Goal: Task Accomplishment & Management: Manage account settings

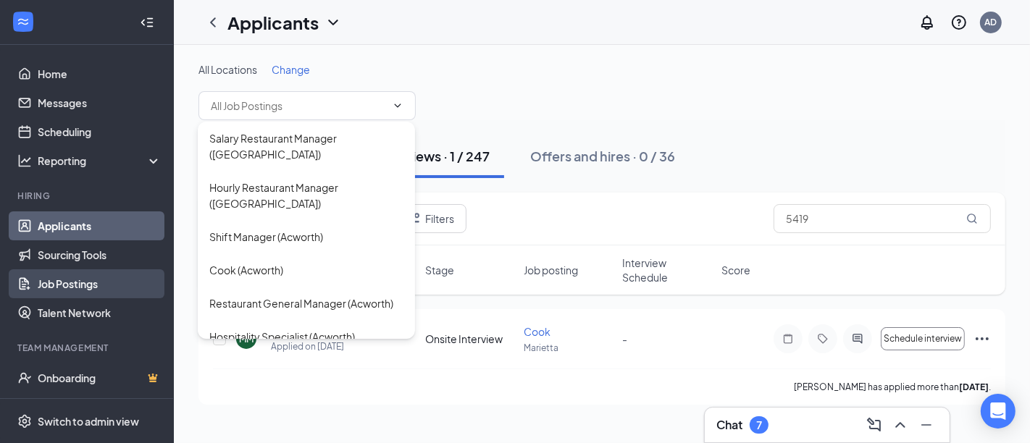
click at [54, 290] on link "Job Postings" at bounding box center [100, 283] width 124 height 29
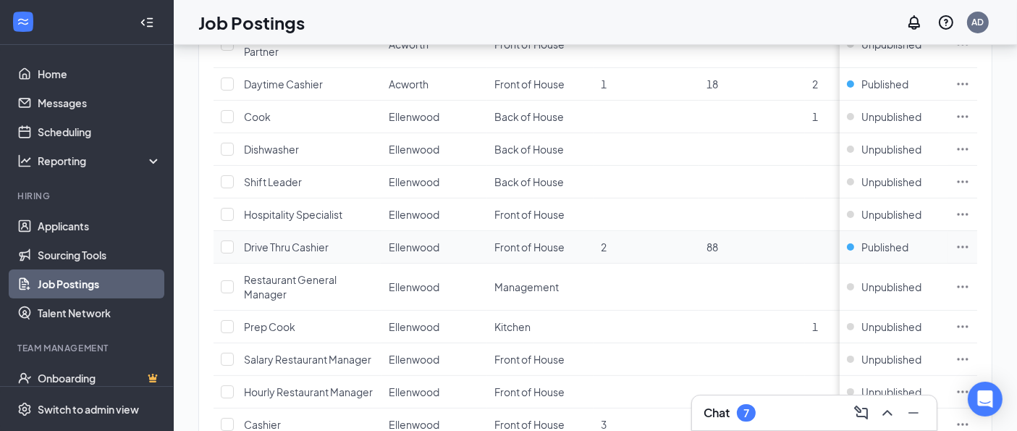
scroll to position [474, 0]
click at [305, 243] on span "Drive Thru Cashier" at bounding box center [286, 244] width 85 height 13
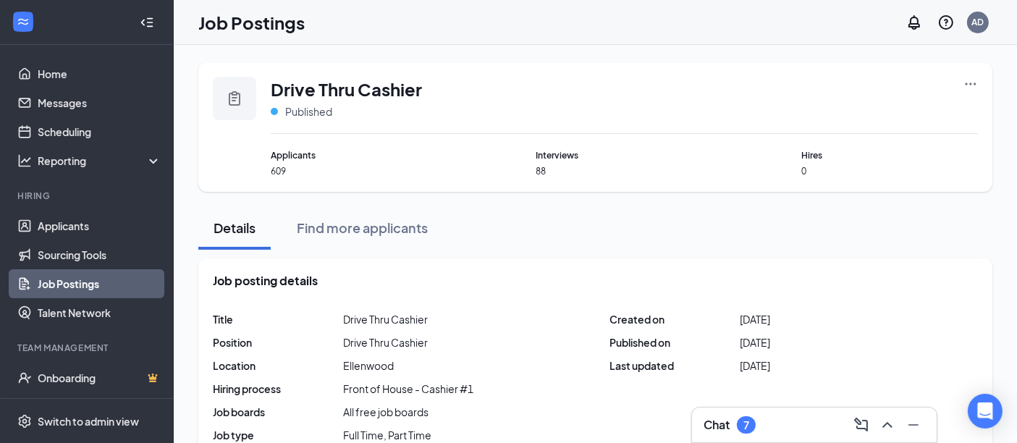
click at [977, 85] on icon "Ellipses" at bounding box center [971, 84] width 14 height 14
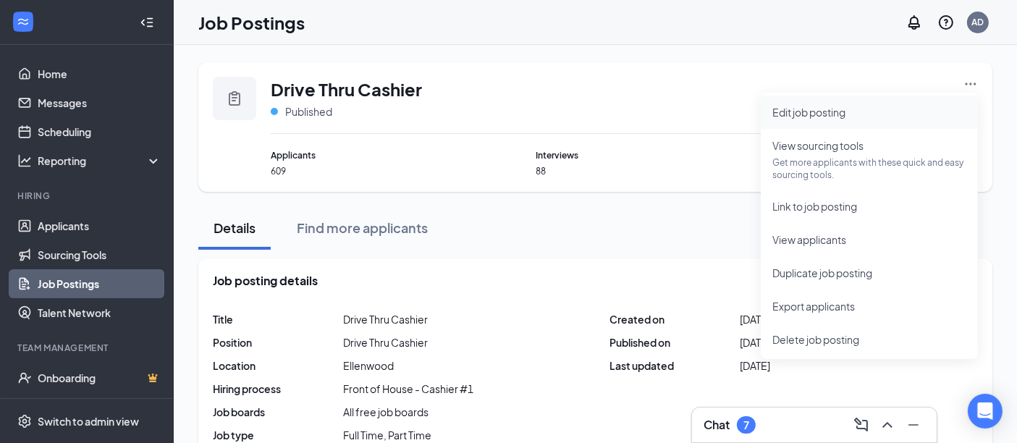
click at [883, 112] on span "Edit job posting" at bounding box center [870, 112] width 194 height 16
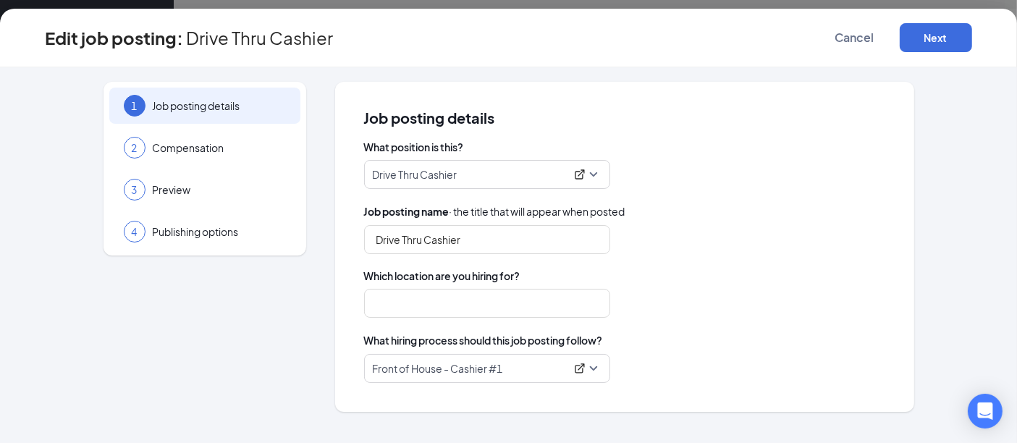
type input "Ellenwood"
click at [841, 196] on div "What position is this? Drive Thru Cashier Job posting name · the title that wil…" at bounding box center [624, 261] width 521 height 243
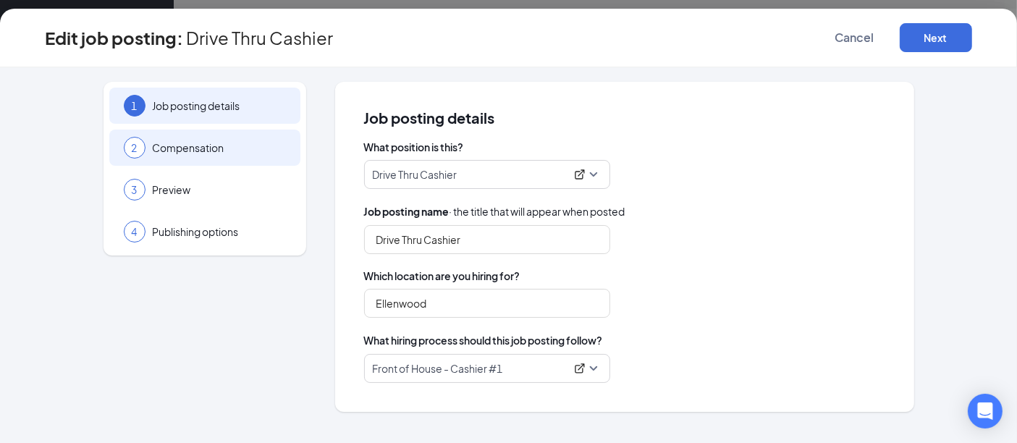
click at [201, 153] on span "Compensation" at bounding box center [219, 147] width 133 height 14
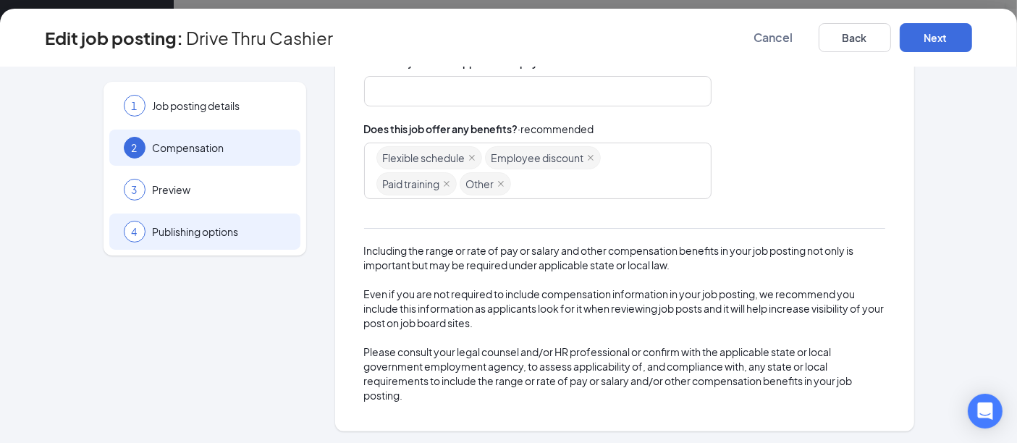
scroll to position [111, 0]
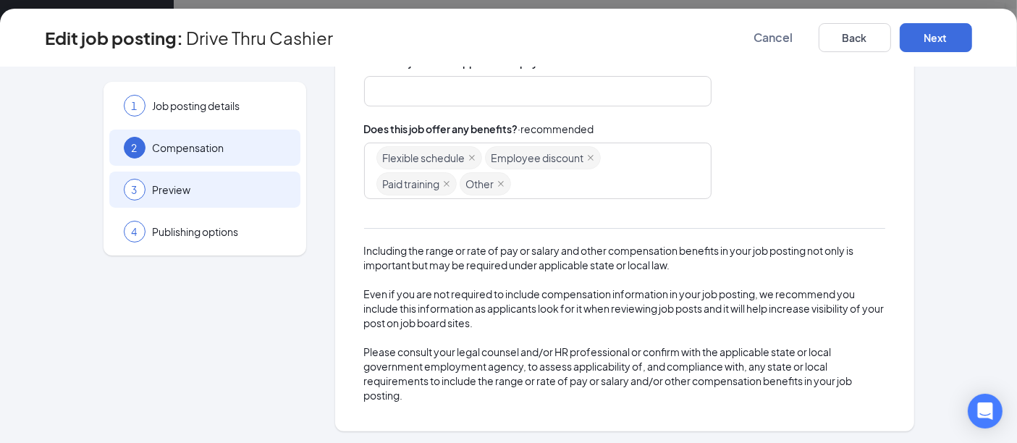
click at [165, 199] on div "3 Preview" at bounding box center [204, 190] width 191 height 36
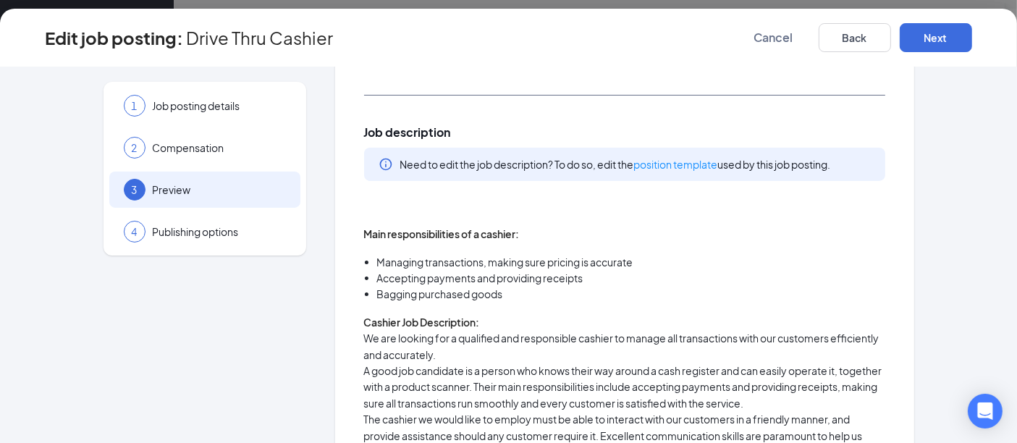
scroll to position [49, 0]
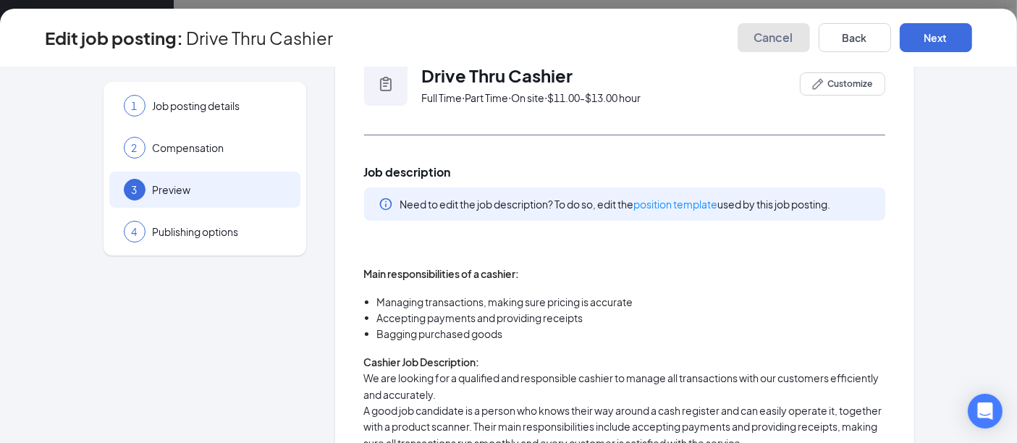
click at [772, 42] on span "Cancel" at bounding box center [773, 37] width 39 height 14
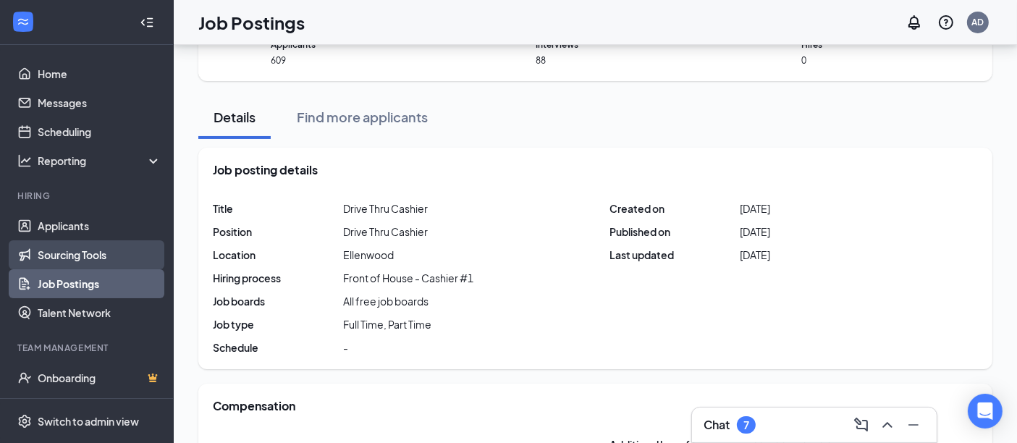
click at [77, 255] on link "Sourcing Tools" at bounding box center [100, 254] width 124 height 29
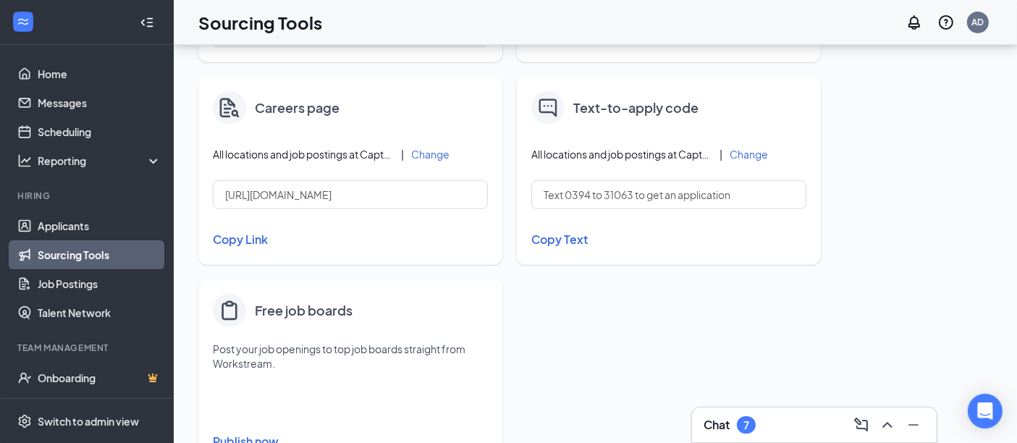
scroll to position [686, 0]
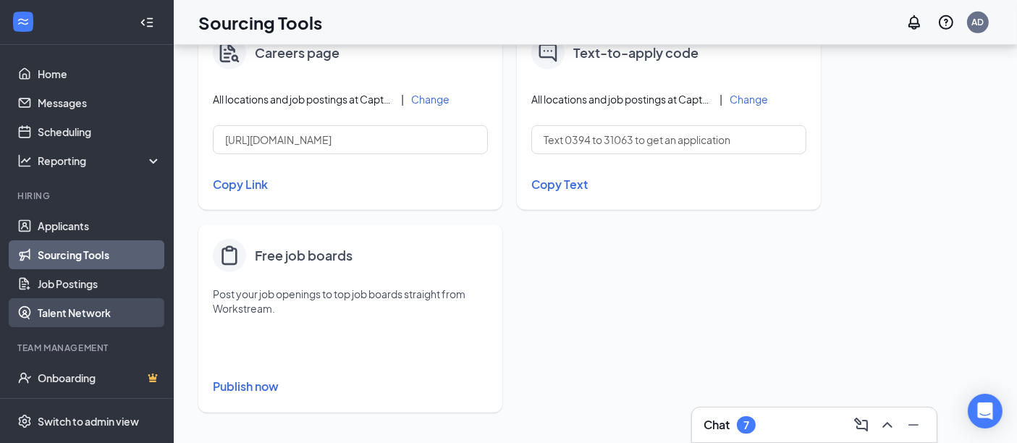
click at [77, 306] on link "Talent Network" at bounding box center [100, 312] width 124 height 29
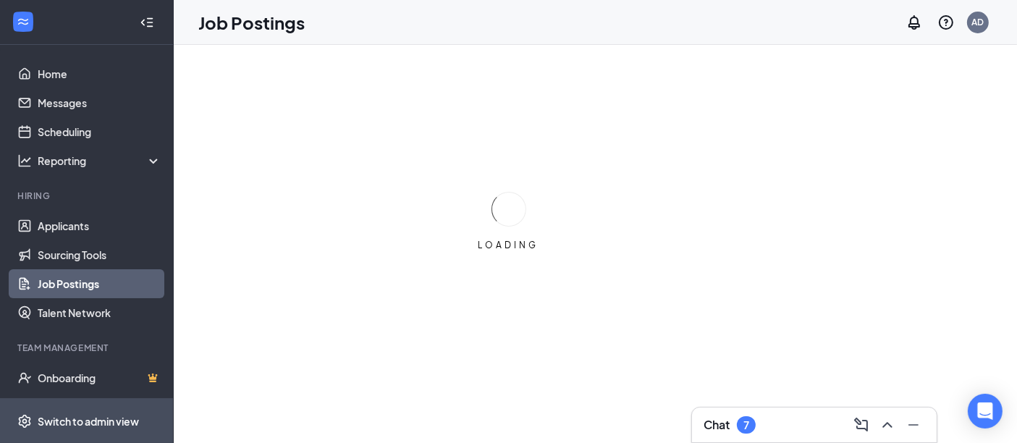
click at [78, 422] on div "Switch to admin view" at bounding box center [88, 421] width 101 height 14
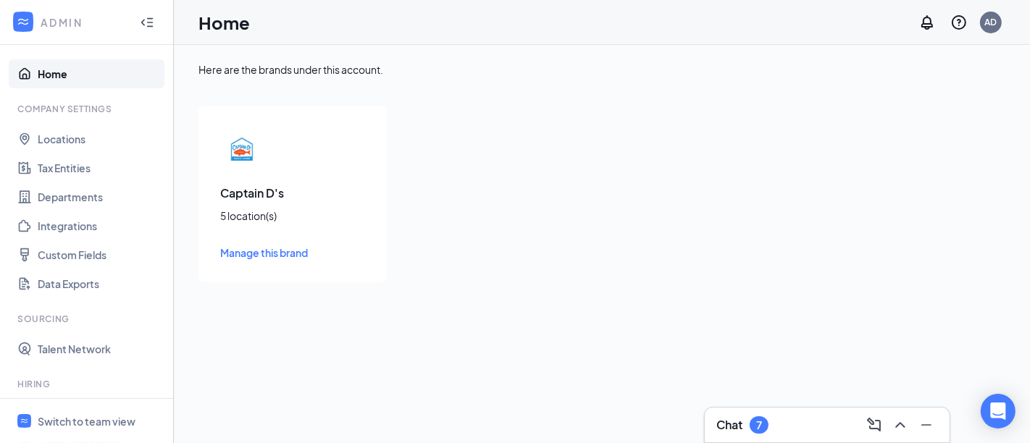
click at [255, 251] on span "Manage this brand" at bounding box center [264, 252] width 88 height 13
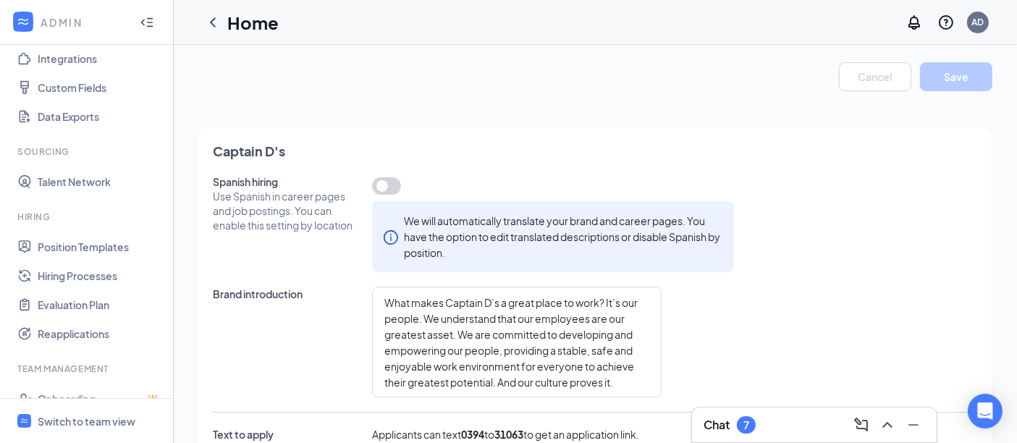
scroll to position [173, 0]
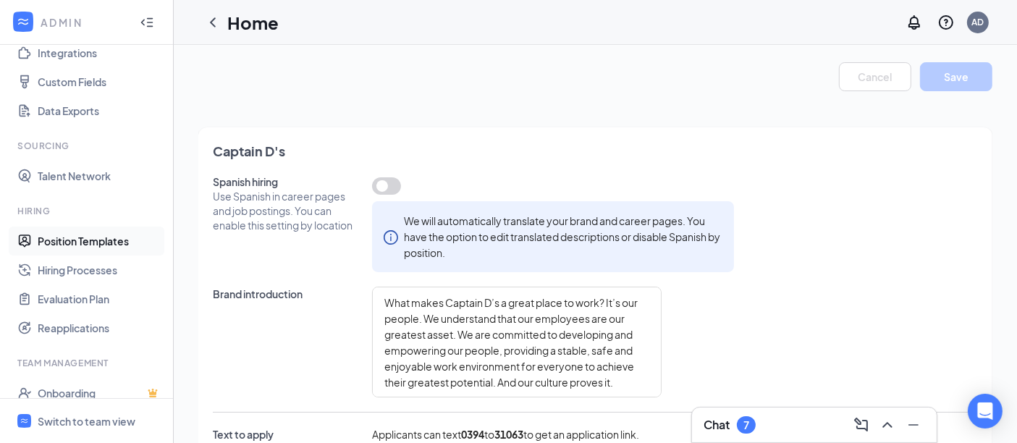
click at [101, 237] on link "Position Templates" at bounding box center [100, 241] width 124 height 29
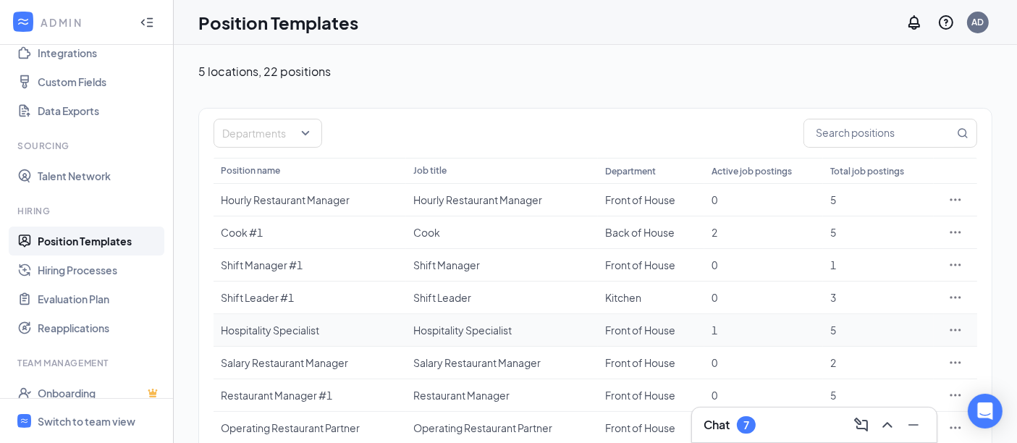
scroll to position [179, 0]
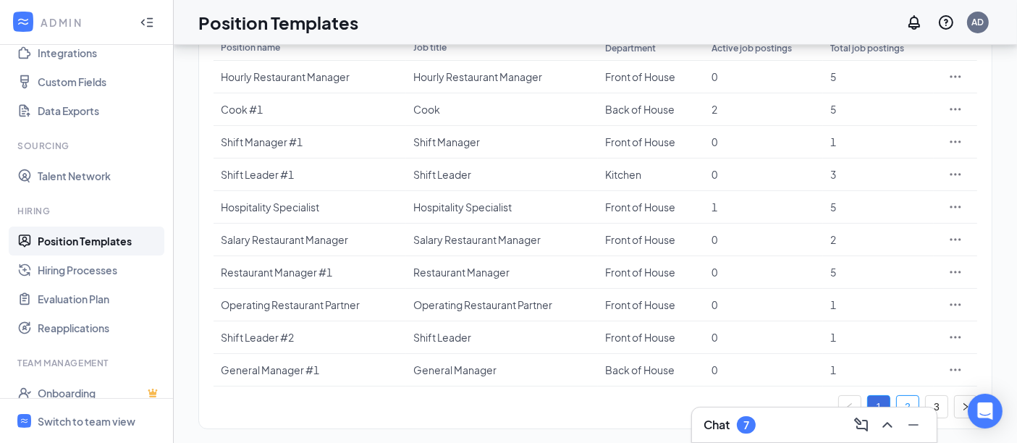
click at [901, 396] on link "2" at bounding box center [908, 407] width 22 height 22
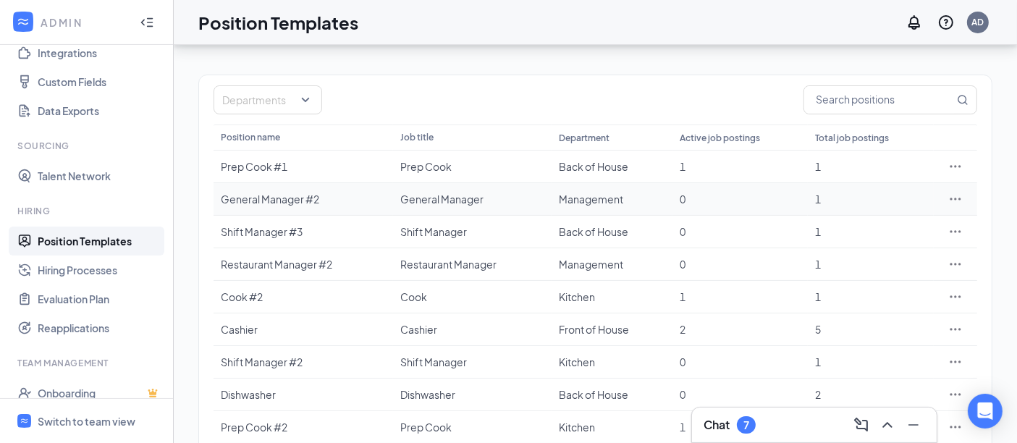
scroll to position [94, 0]
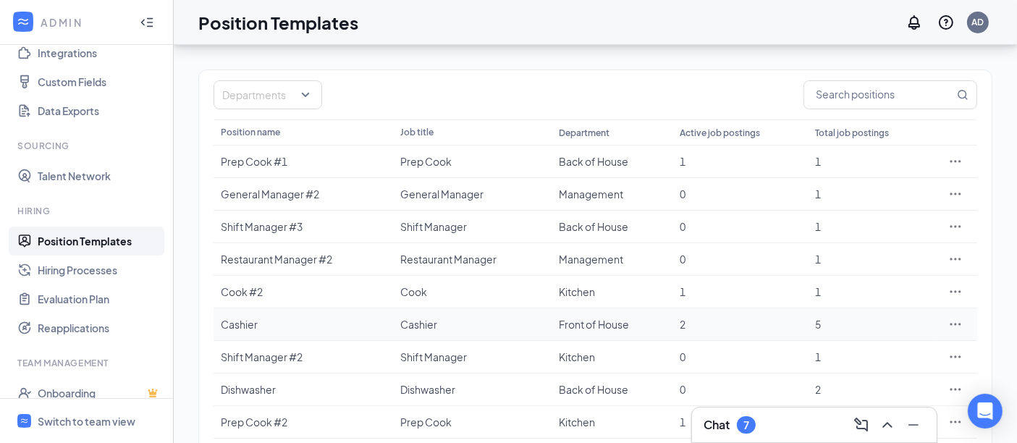
click at [235, 322] on div "Cashier" at bounding box center [303, 324] width 165 height 14
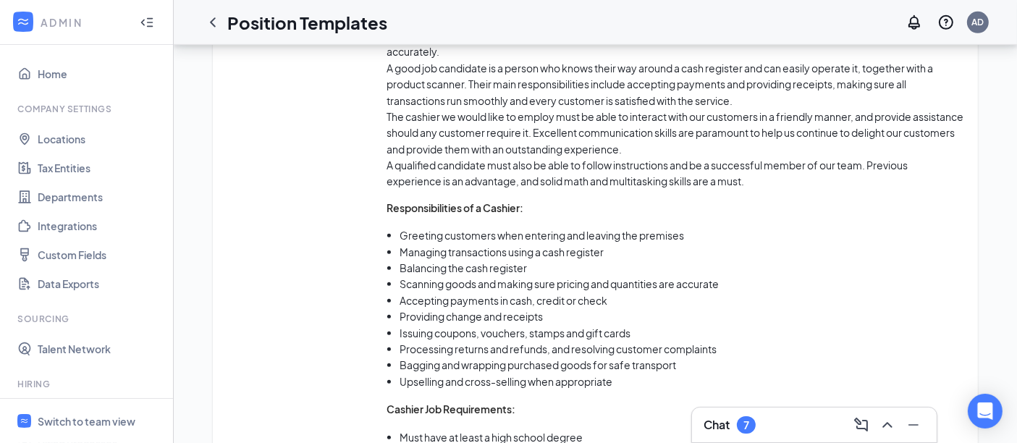
scroll to position [872, 0]
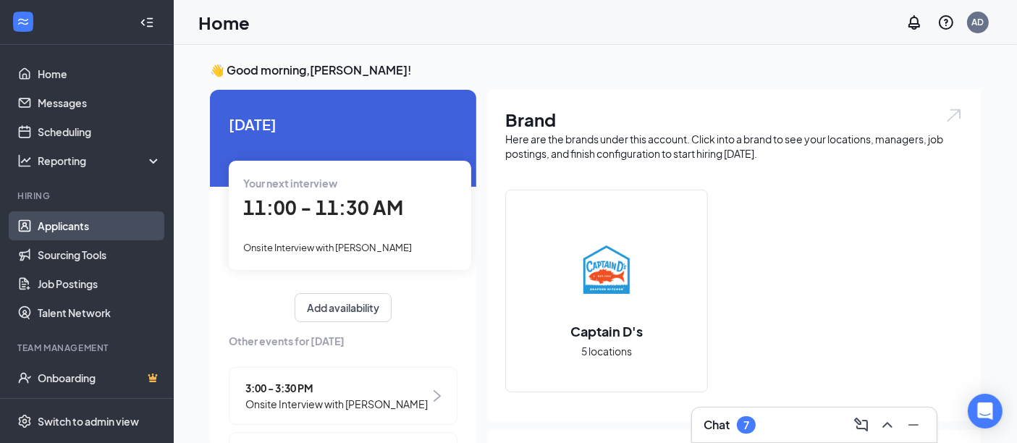
click at [76, 230] on link "Applicants" at bounding box center [100, 225] width 124 height 29
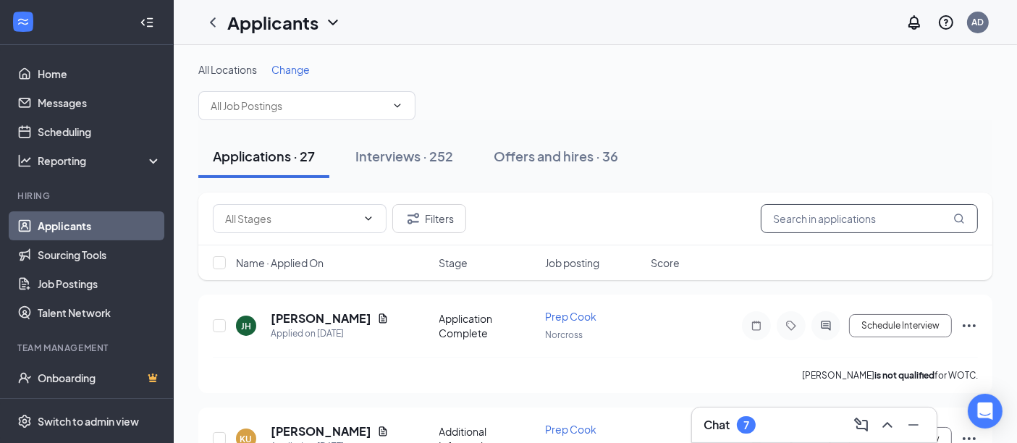
click at [840, 222] on input "text" at bounding box center [869, 218] width 217 height 29
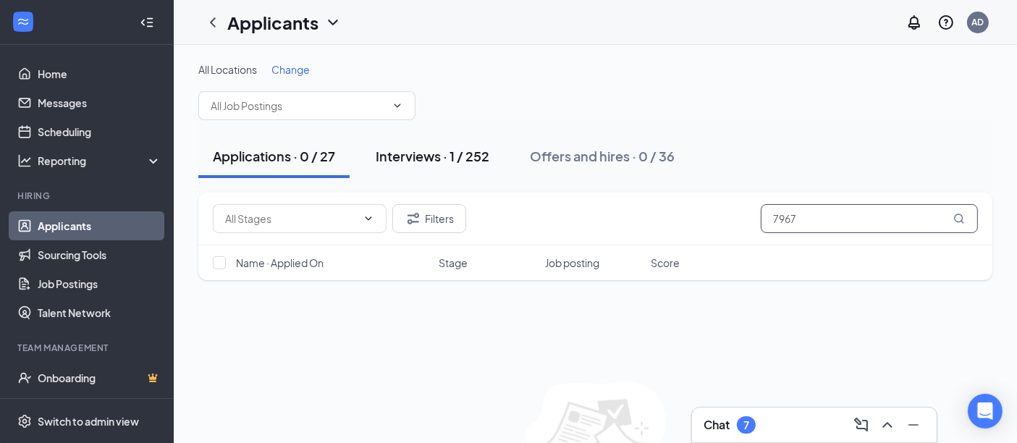
type input "7967"
click at [428, 163] on div "Interviews · 1 / 252" at bounding box center [433, 156] width 114 height 18
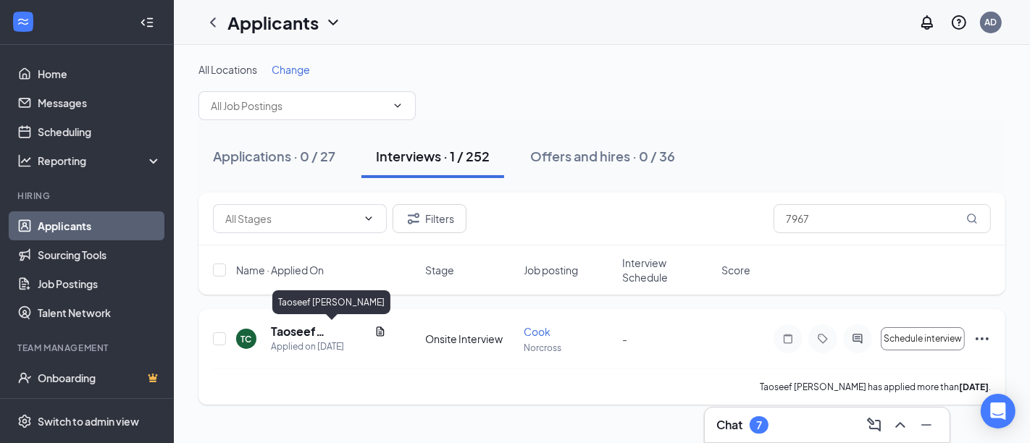
click at [293, 329] on h5 "Taoseef Chowdhury" at bounding box center [320, 332] width 98 height 16
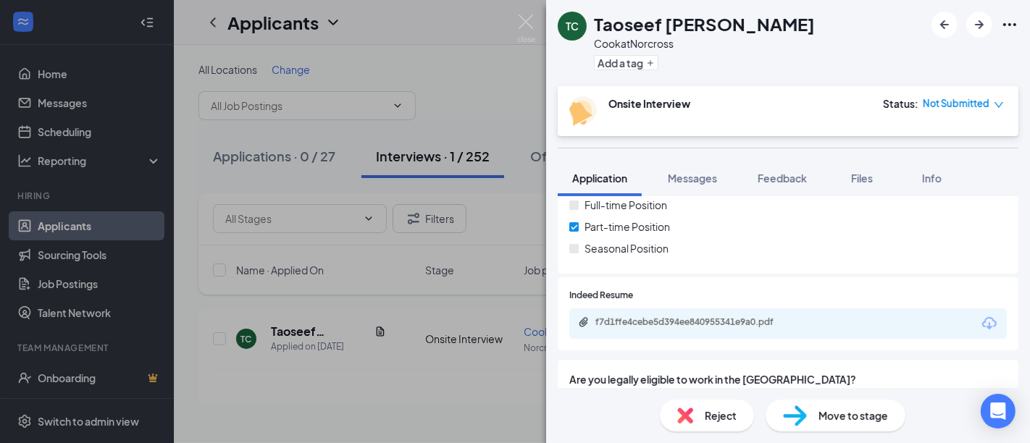
scroll to position [285, 0]
click at [693, 313] on div "f7d1ffe4cebe5d394ee840955341e9a0.pdf" at bounding box center [787, 323] width 437 height 30
click at [684, 321] on div "f7d1ffe4cebe5d394ee840955341e9a0.pdf" at bounding box center [696, 322] width 203 height 12
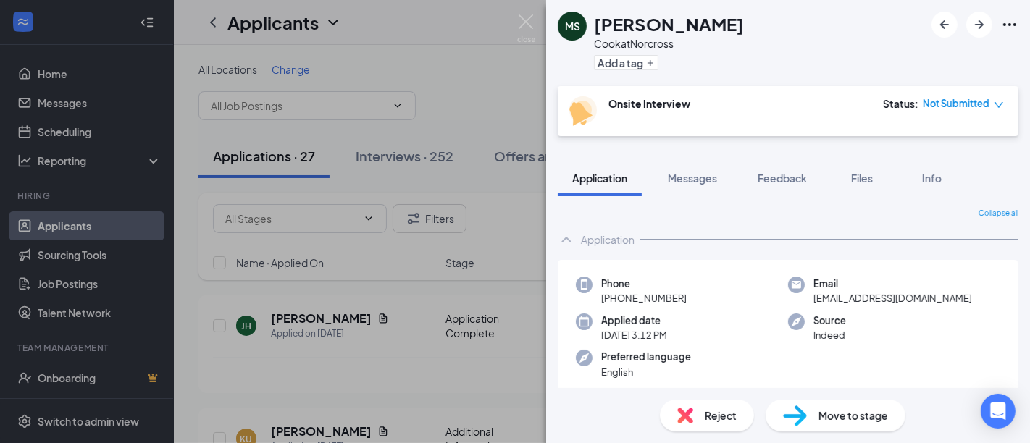
scroll to position [291, 0]
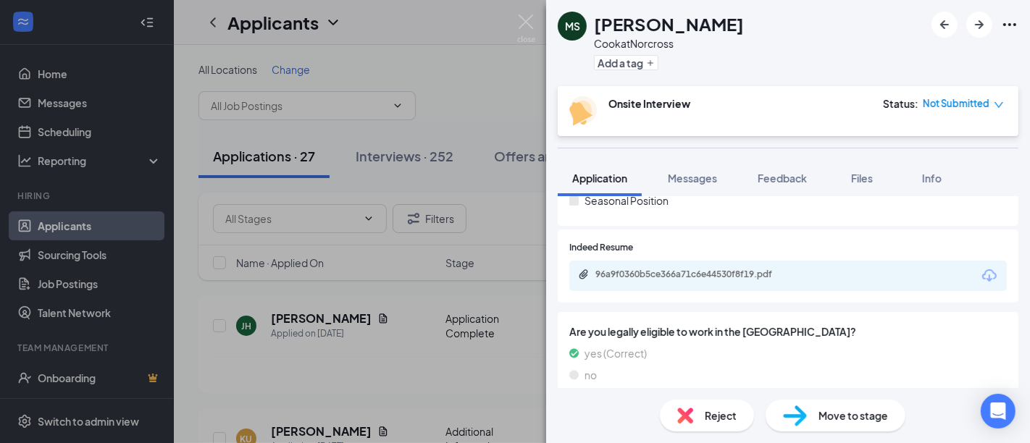
click at [978, 102] on span "Not Submitted" at bounding box center [955, 103] width 67 height 14
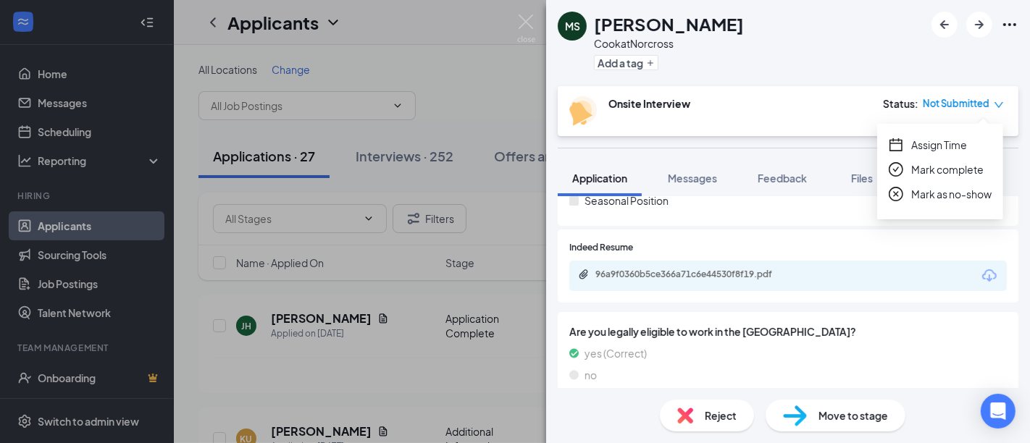
click at [943, 143] on span "Assign Time" at bounding box center [939, 145] width 56 height 16
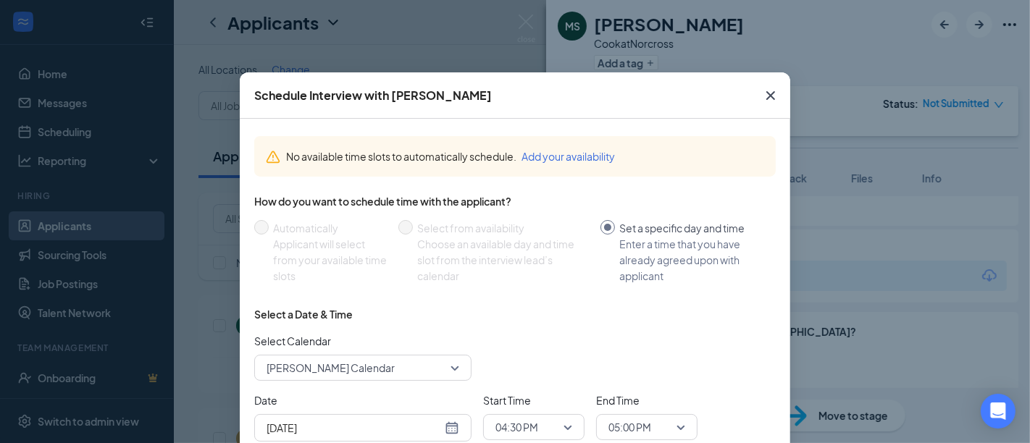
scroll to position [114, 0]
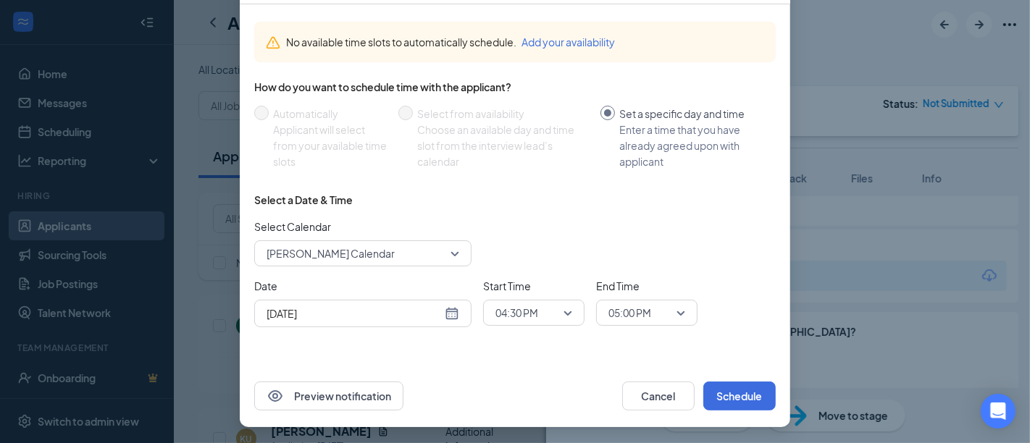
click at [442, 311] on div "[DATE]" at bounding box center [362, 314] width 193 height 16
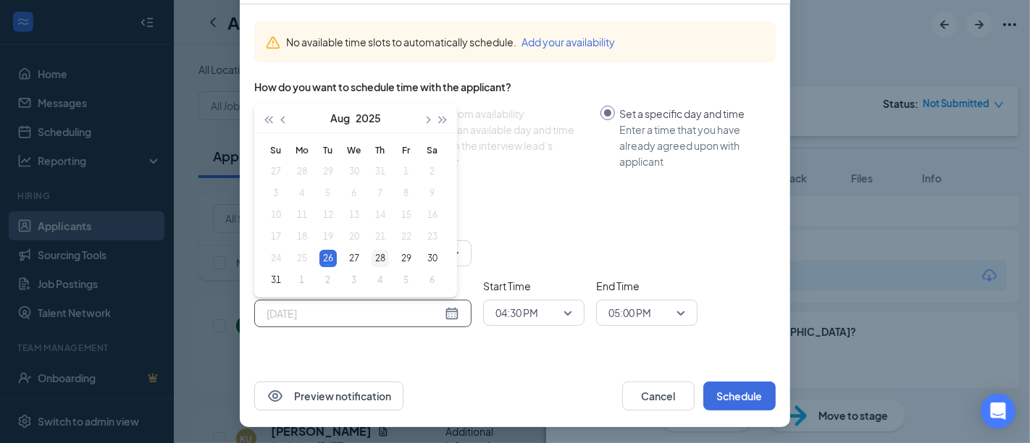
type input "[DATE]"
click at [374, 256] on div "28" at bounding box center [379, 258] width 17 height 17
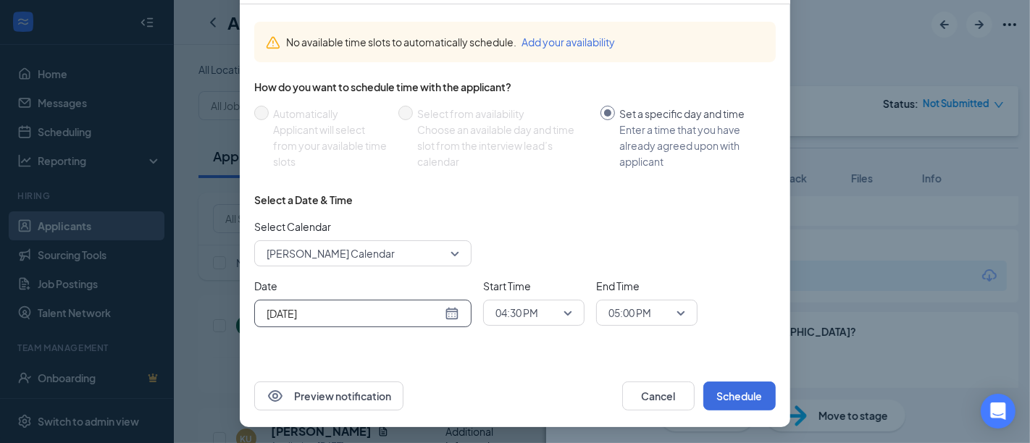
click at [560, 302] on span "04:30 PM" at bounding box center [533, 313] width 77 height 22
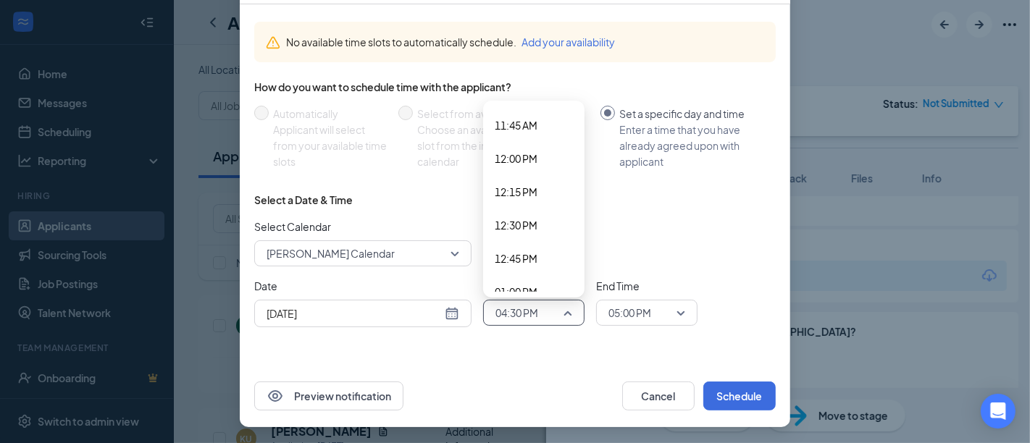
scroll to position [1402, 0]
click at [525, 186] on span "11:00 AM" at bounding box center [515, 187] width 43 height 16
click at [662, 303] on span "05:00 PM" at bounding box center [640, 313] width 64 height 22
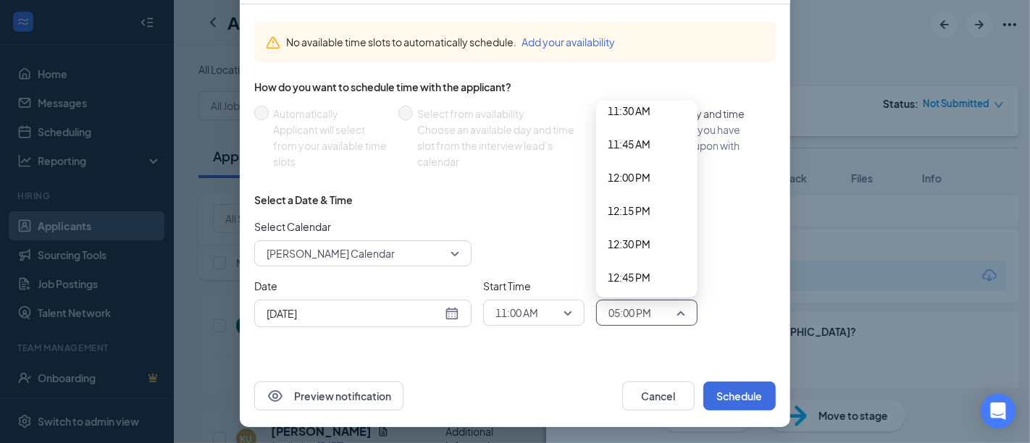
scroll to position [1533, 0]
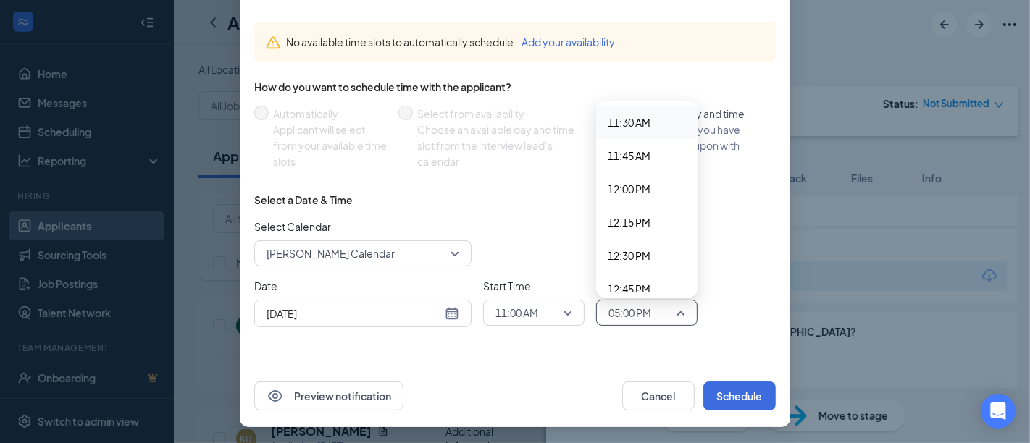
click at [649, 119] on span "11:30 AM" at bounding box center [646, 122] width 78 height 16
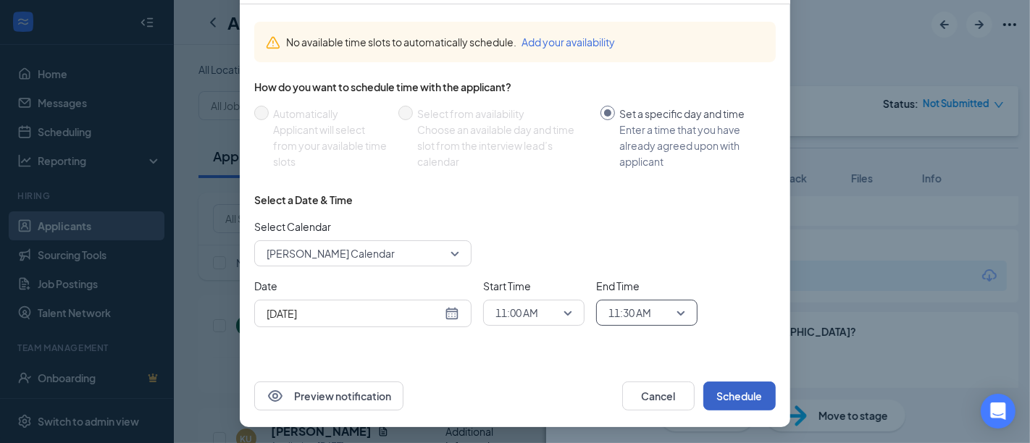
click at [738, 399] on button "Schedule" at bounding box center [739, 396] width 72 height 29
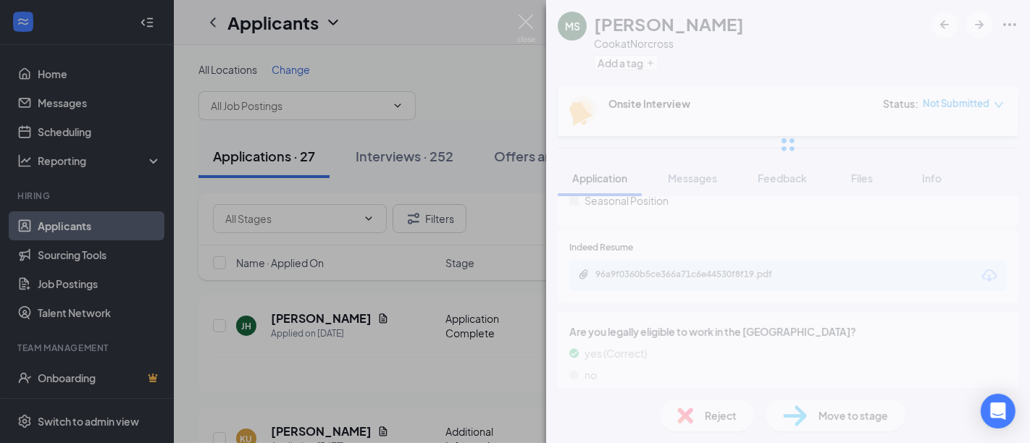
scroll to position [42, 0]
